Goal: Transaction & Acquisition: Purchase product/service

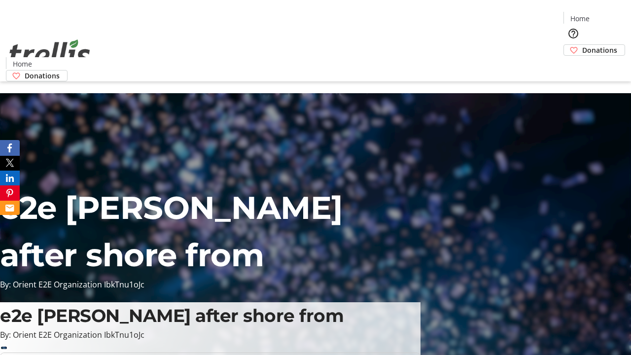
click at [583, 45] on span "Donations" at bounding box center [600, 50] width 35 height 10
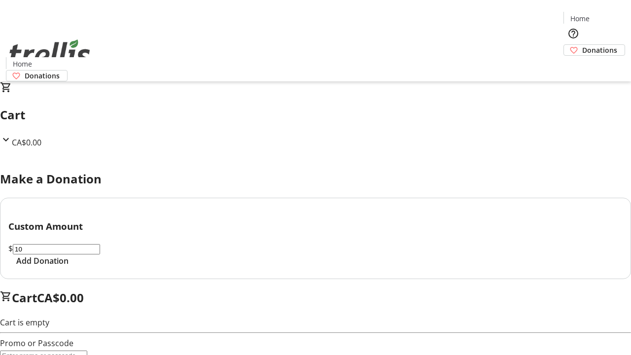
click at [69, 267] on span "Add Donation" at bounding box center [42, 261] width 52 height 12
select select "CA"
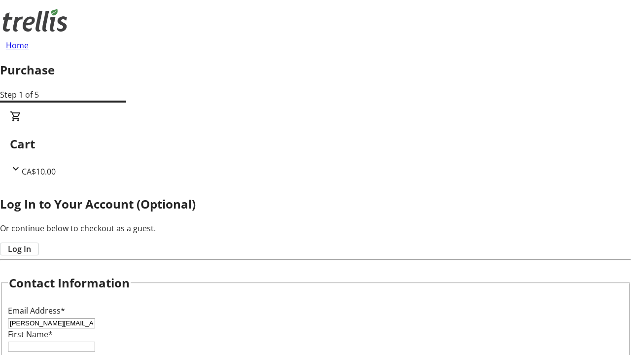
type input "[PERSON_NAME][EMAIL_ADDRESS][DOMAIN_NAME]"
type input "[PERSON_NAME]"
type input "[STREET_ADDRESS][PERSON_NAME]"
type input "Kelowna"
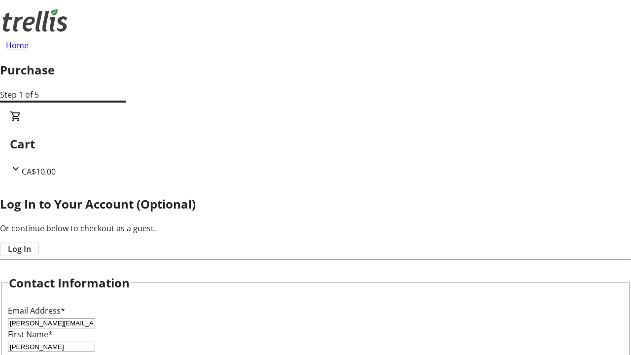
scroll to position [237, 0]
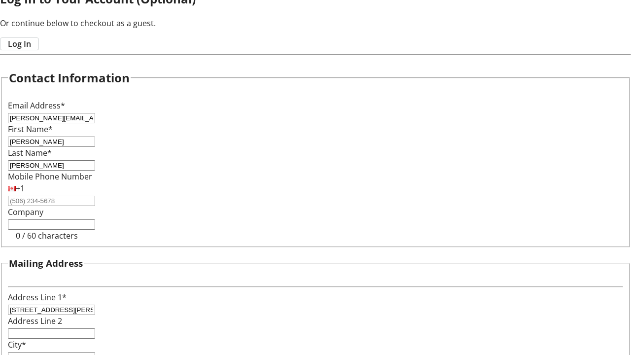
select select "BC"
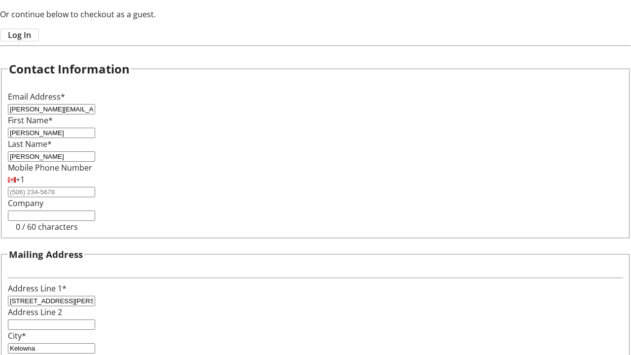
type input "Kelowna"
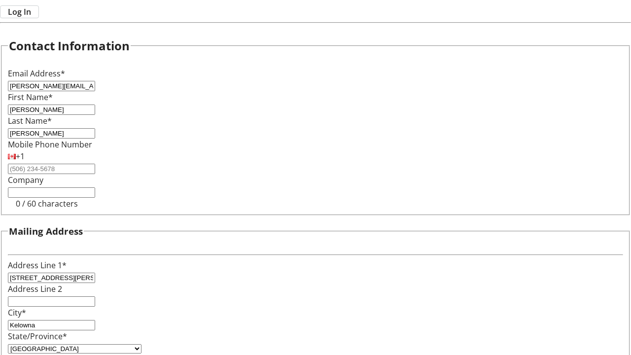
type input "V1Y 0C2"
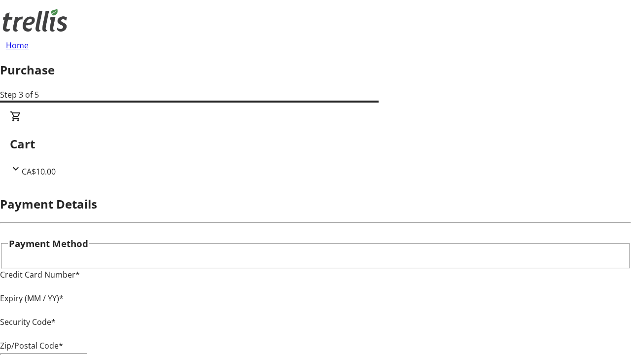
type input "V1Y 0C2"
